Goal: Find specific page/section: Find specific page/section

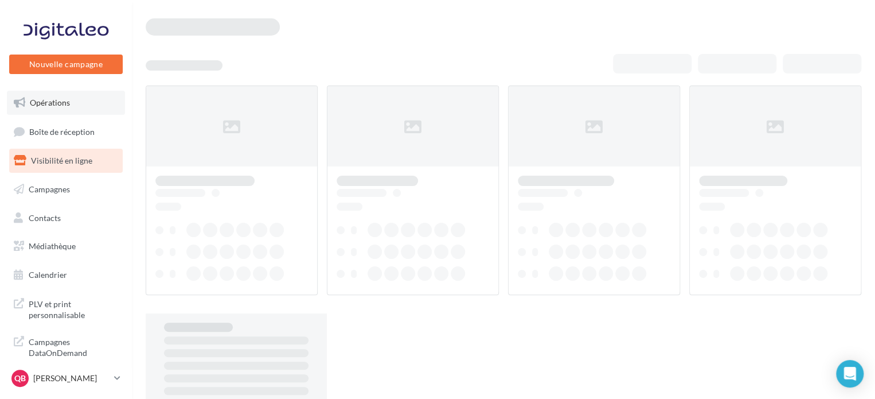
click at [80, 98] on link "Opérations" at bounding box center [66, 103] width 118 height 24
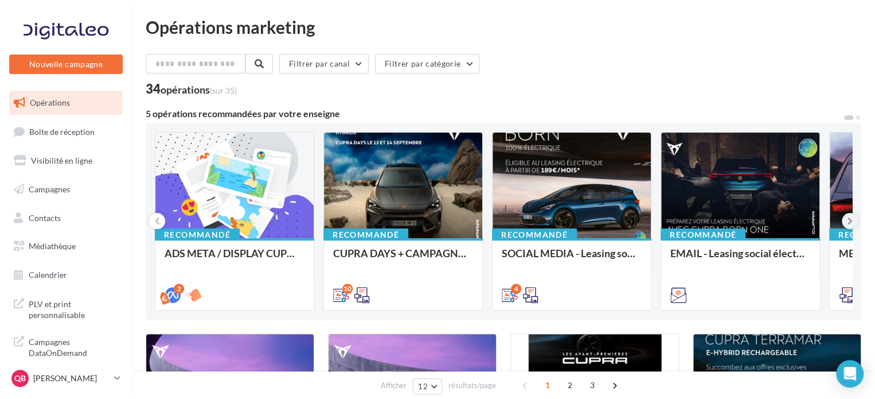
click at [846, 215] on button at bounding box center [850, 221] width 16 height 16
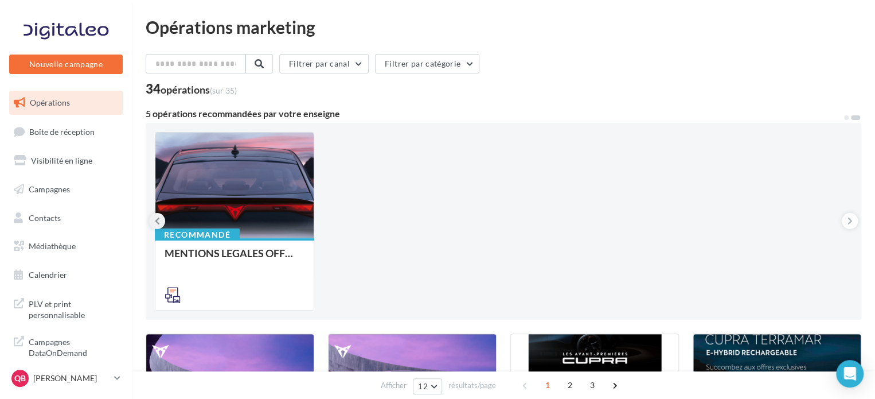
click at [150, 221] on button at bounding box center [157, 221] width 16 height 16
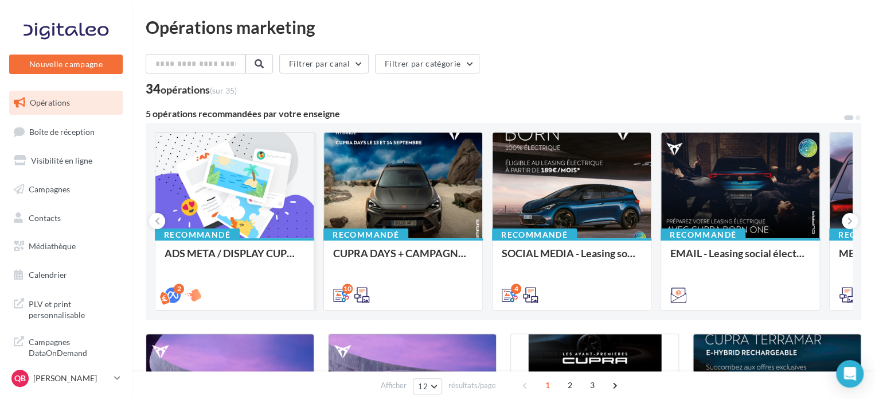
click at [264, 192] on div at bounding box center [234, 186] width 158 height 107
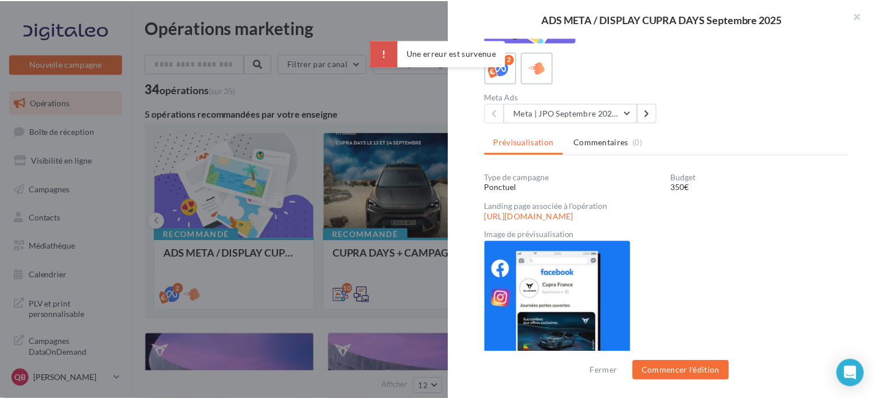
scroll to position [141, 0]
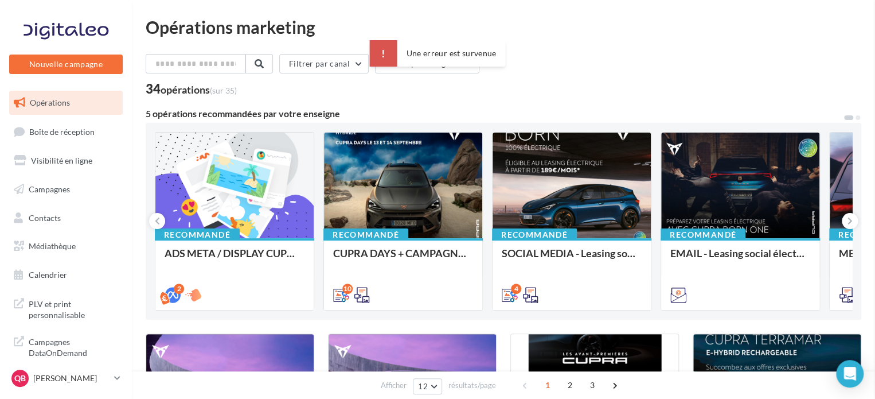
click at [848, 219] on icon at bounding box center [850, 220] width 5 height 11
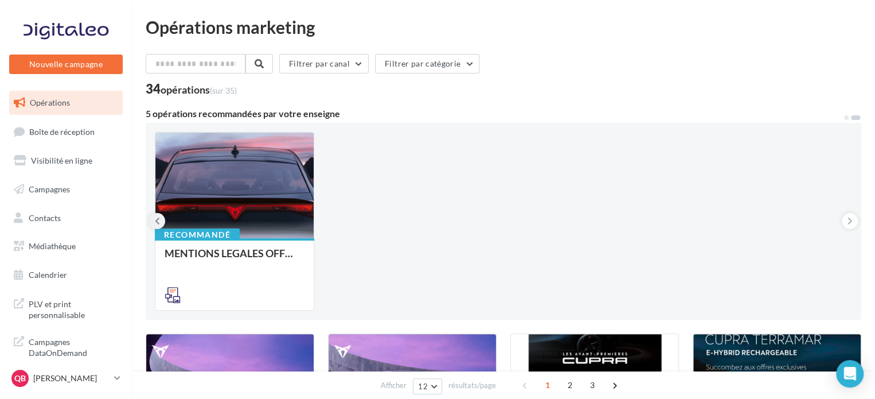
click at [154, 221] on button at bounding box center [157, 221] width 16 height 16
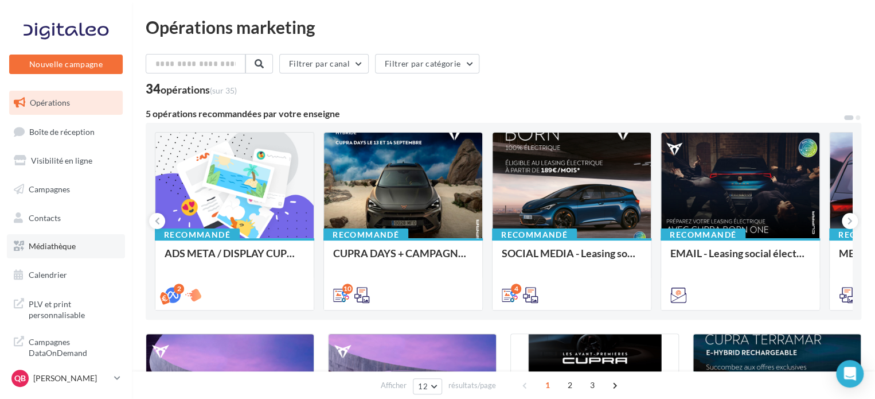
click at [83, 248] on link "Médiathèque" at bounding box center [66, 246] width 118 height 24
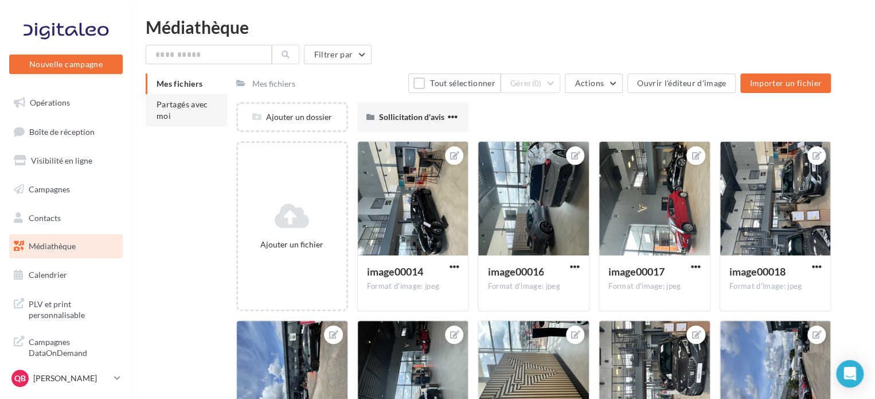
click at [195, 107] on span "Partagés avec moi" at bounding box center [183, 109] width 52 height 21
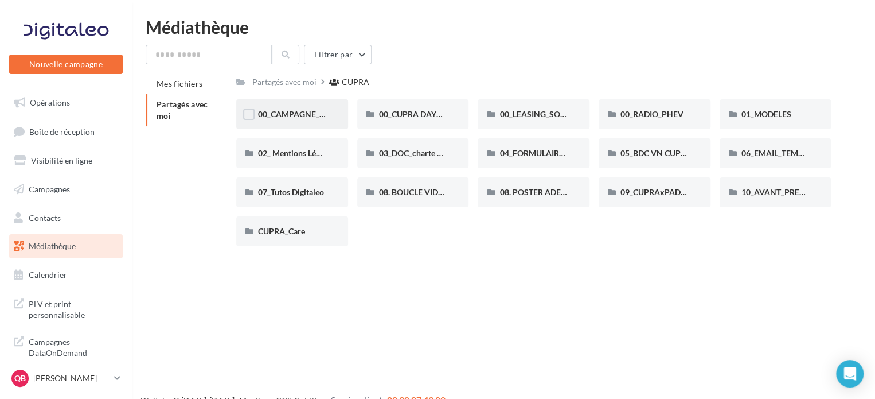
click at [323, 121] on div "00_CAMPAGNE_SEPTEMBRE" at bounding box center [292, 114] width 112 height 30
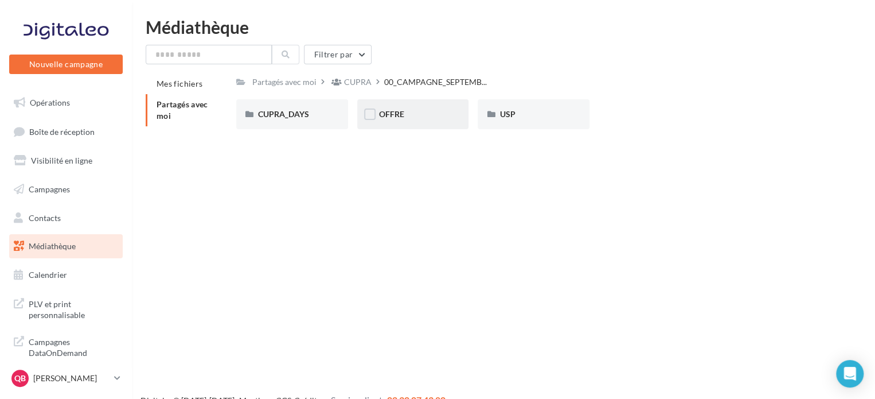
click at [418, 112] on div "OFFRE" at bounding box center [413, 113] width 68 height 11
